Goal: Navigation & Orientation: Find specific page/section

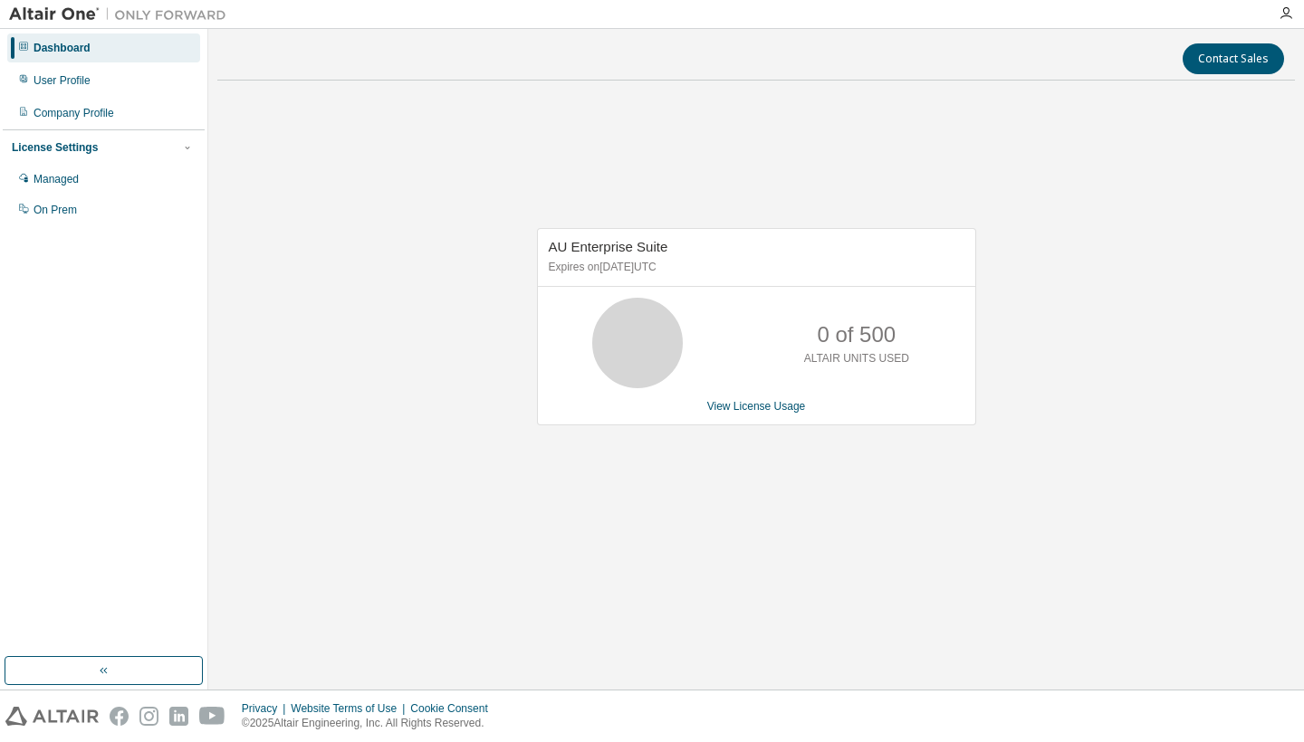
click at [91, 41] on div "Dashboard" at bounding box center [62, 48] width 57 height 14
click at [92, 675] on button "button" at bounding box center [104, 670] width 198 height 29
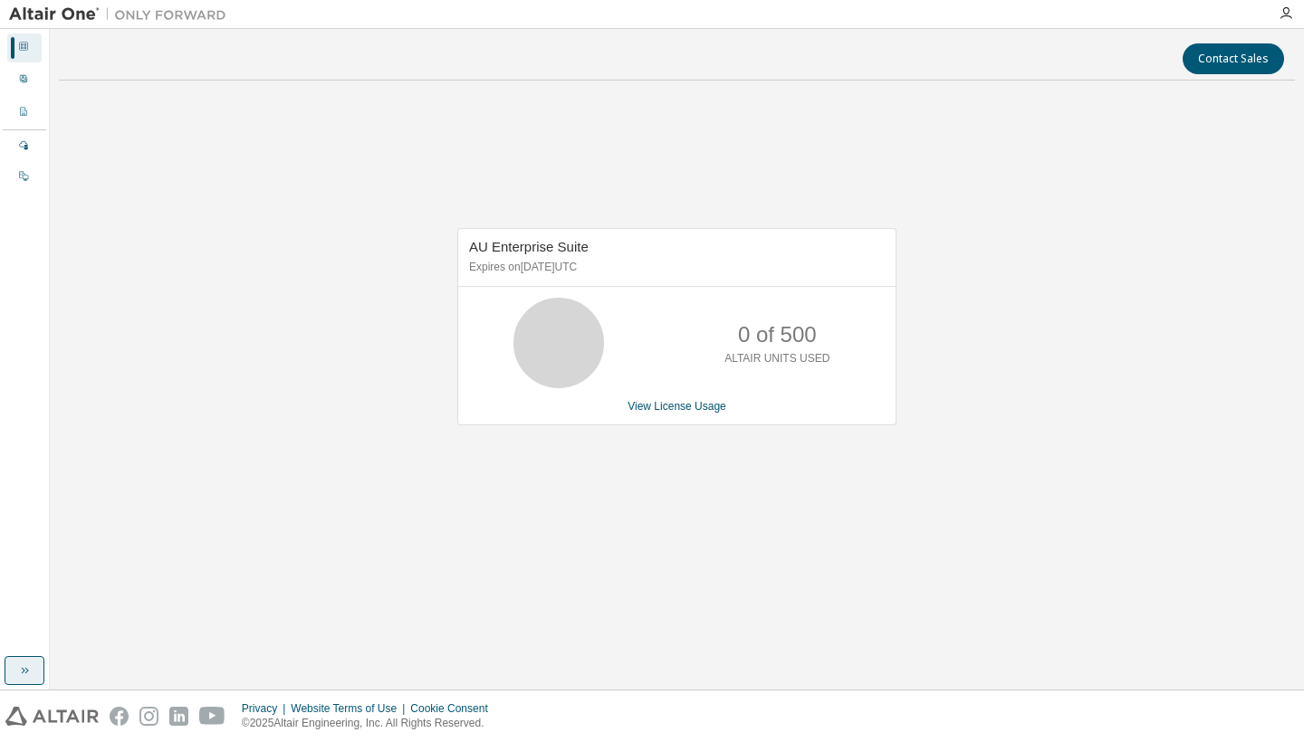
click at [24, 668] on icon "button" at bounding box center [24, 671] width 14 height 14
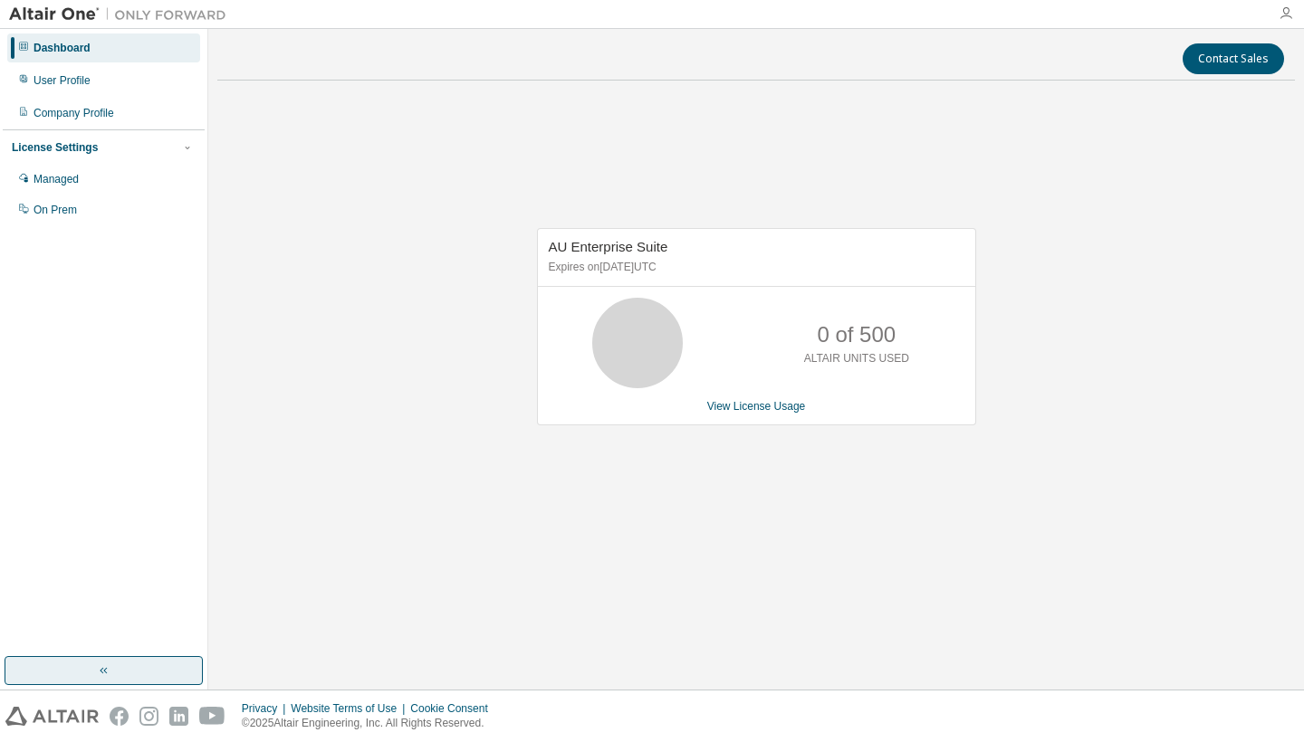
click at [1286, 13] on icon "button" at bounding box center [1285, 13] width 14 height 14
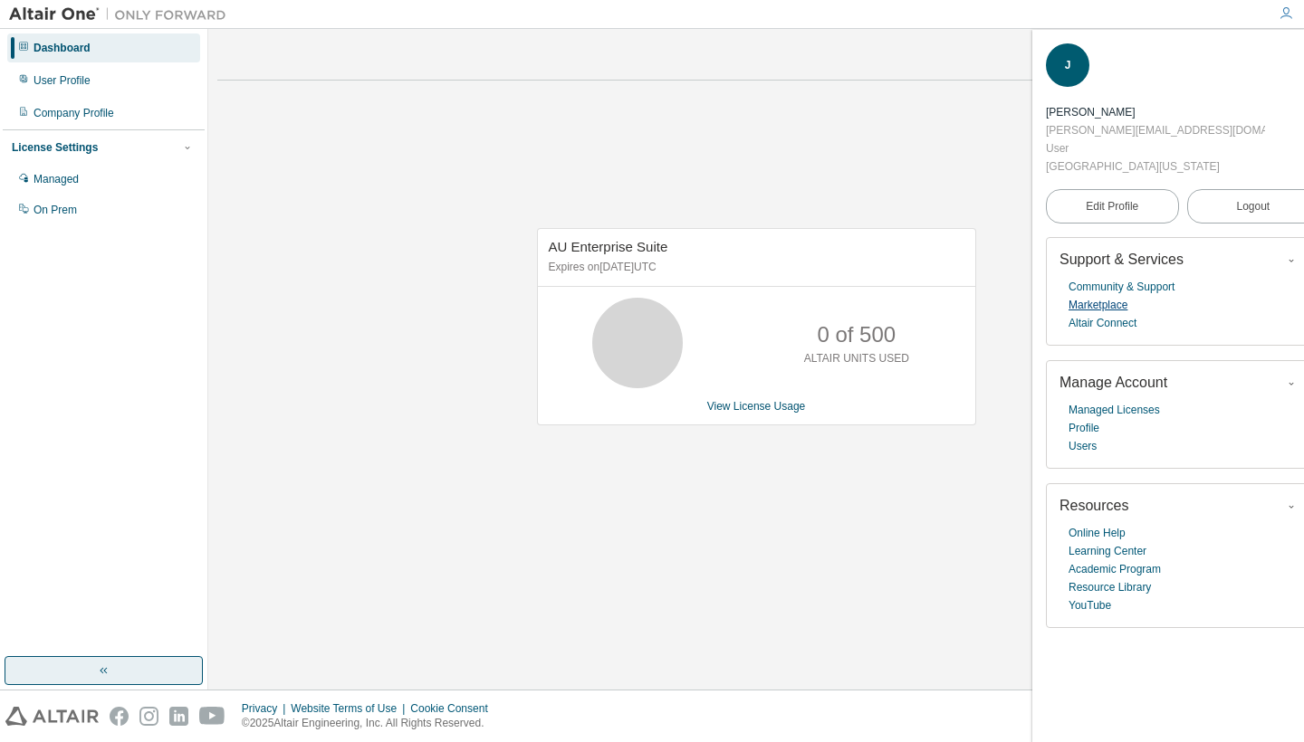
click at [1097, 296] on link "Marketplace" at bounding box center [1097, 305] width 59 height 18
